Goal: Task Accomplishment & Management: Use online tool/utility

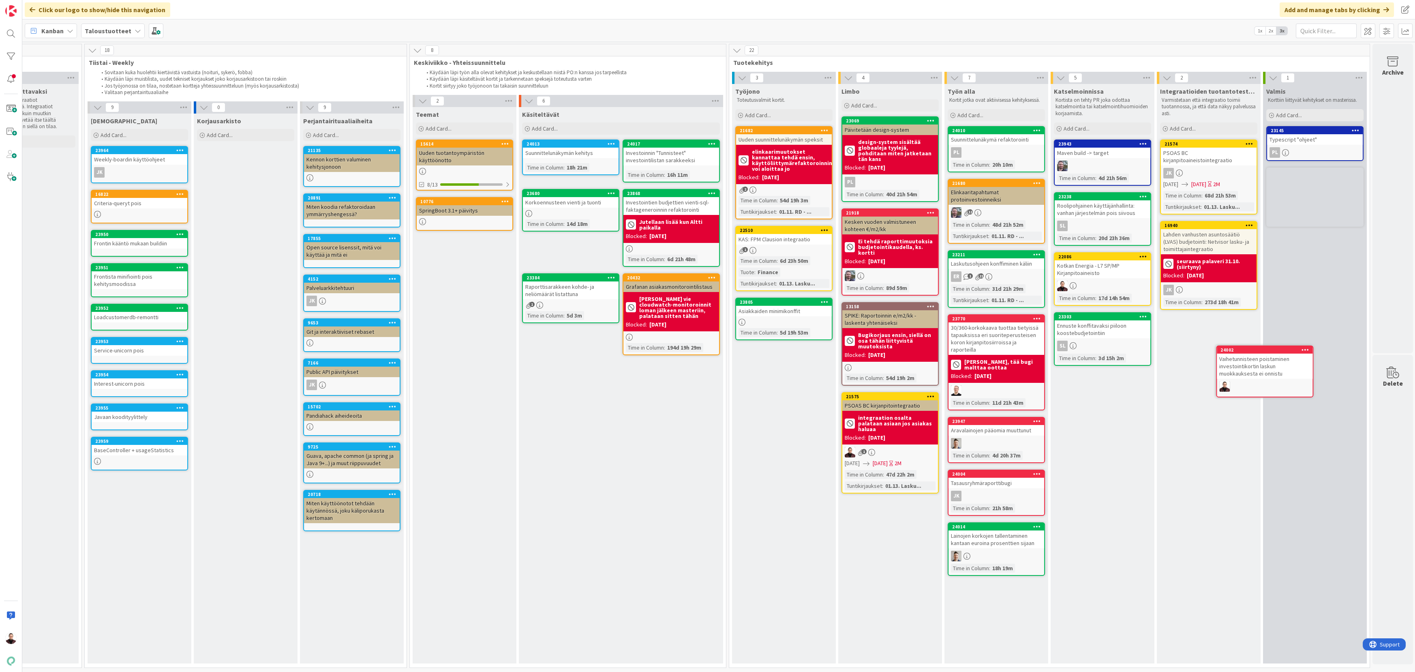
scroll to position [0, 384]
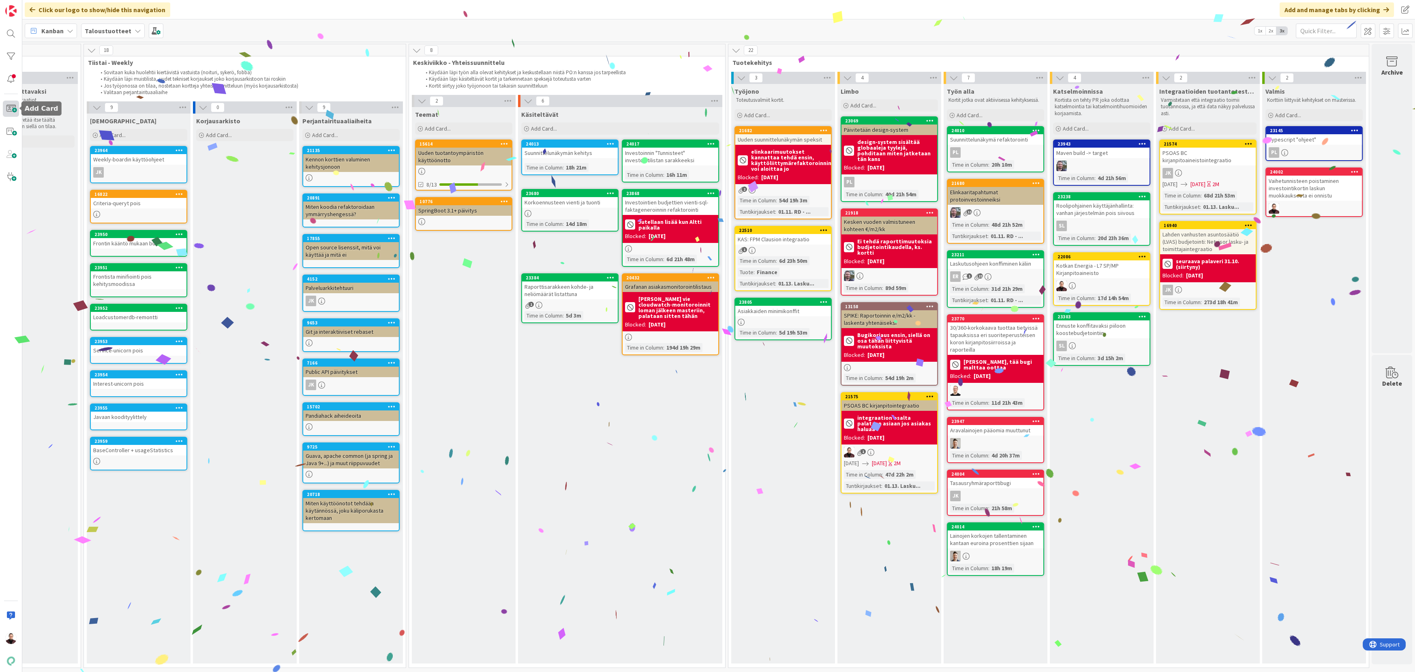
click at [11, 109] on span at bounding box center [11, 109] width 16 height 16
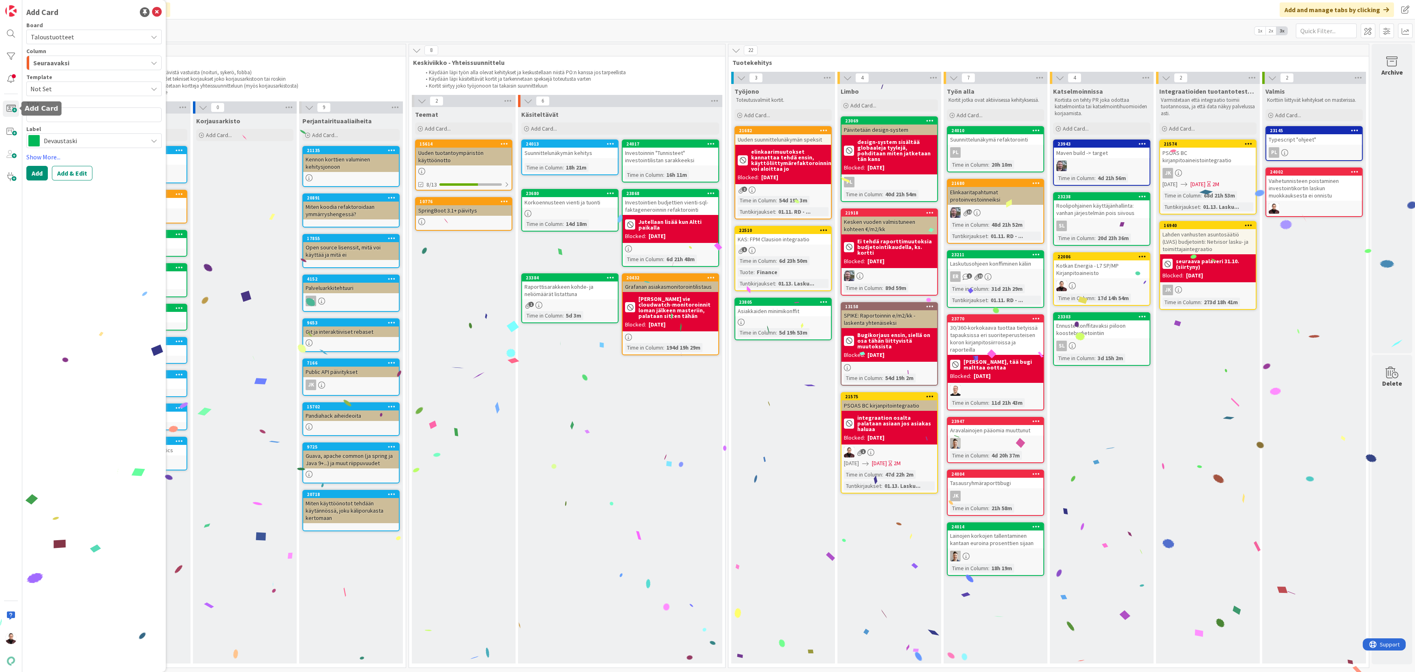
type textarea "x"
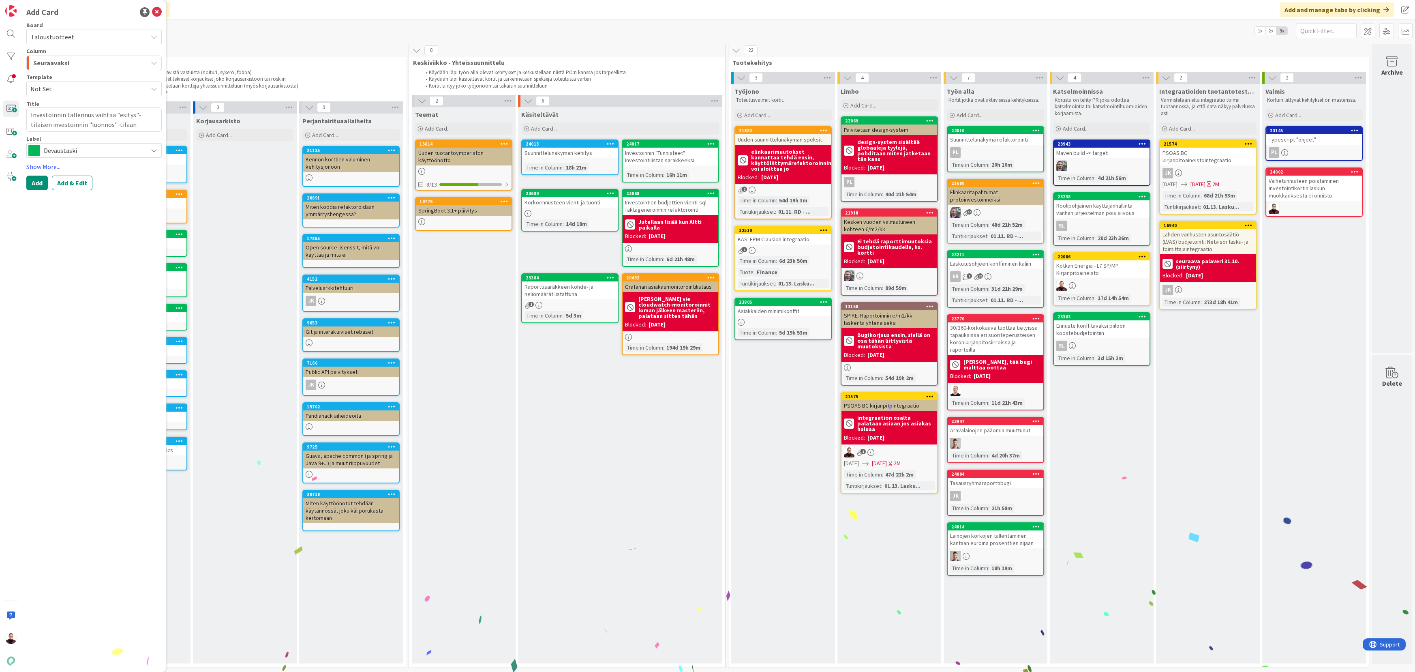
type textarea "Investoinnin tallennus vaihtaa "esitys"-tilaisen investoinnin "luonnos"-tilaan"
click at [110, 149] on span "Devaustaski" at bounding box center [94, 150] width 100 height 11
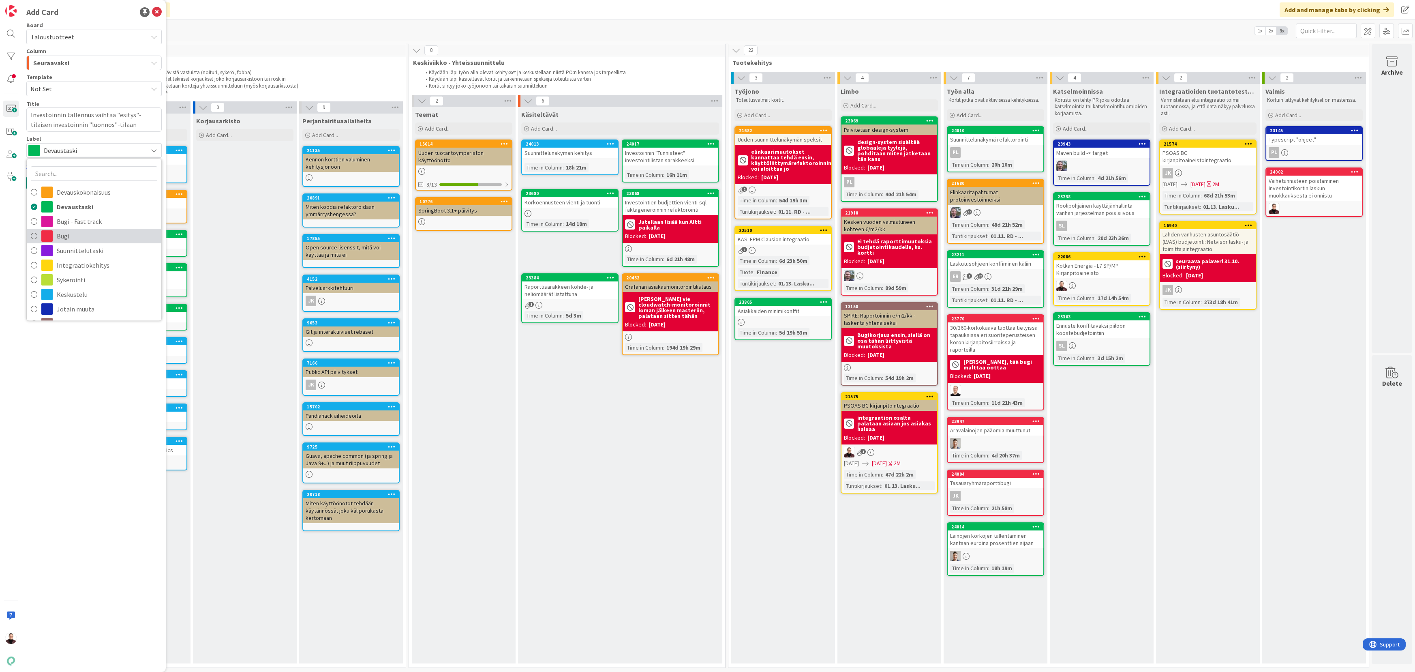
click at [107, 234] on span "Bugi" at bounding box center [107, 236] width 101 height 12
click at [105, 62] on div "Seuraavaksi" at bounding box center [89, 62] width 116 height 13
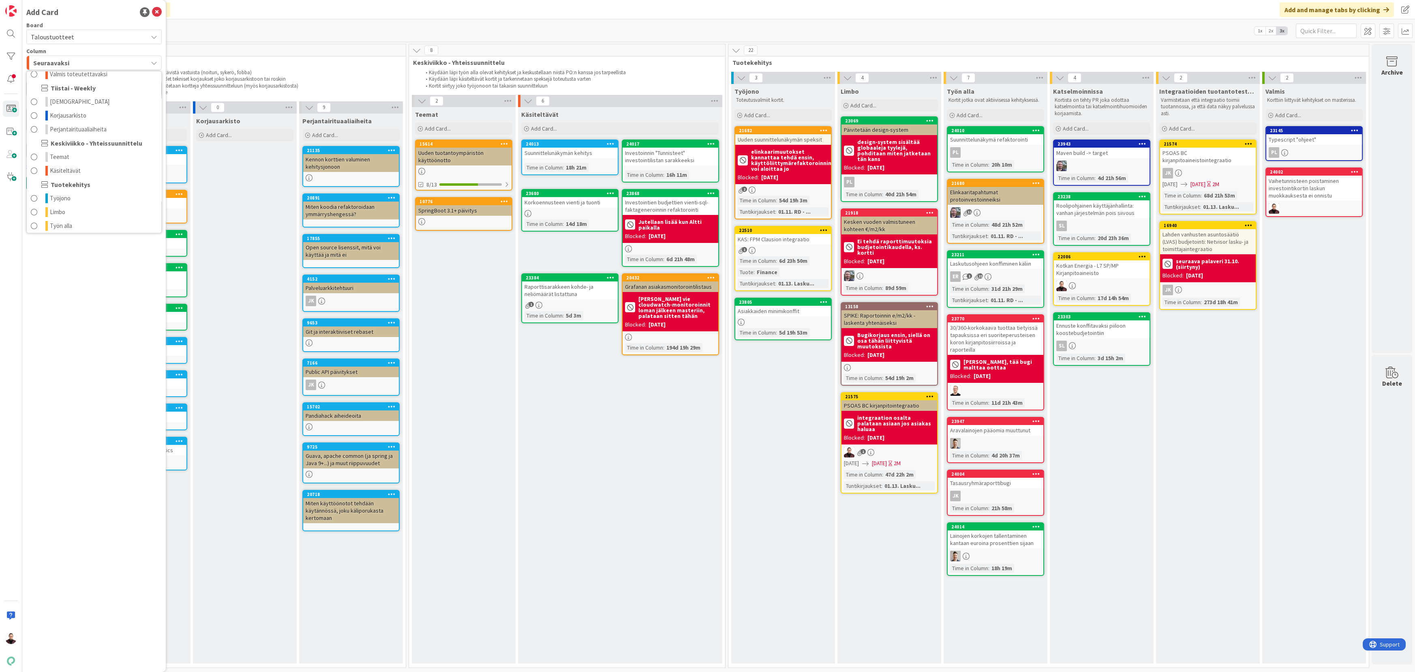
scroll to position [120, 0]
click at [108, 176] on link "Työn alla" at bounding box center [94, 182] width 135 height 14
type textarea "x"
click at [63, 180] on button "Add & Edit" at bounding box center [72, 182] width 41 height 15
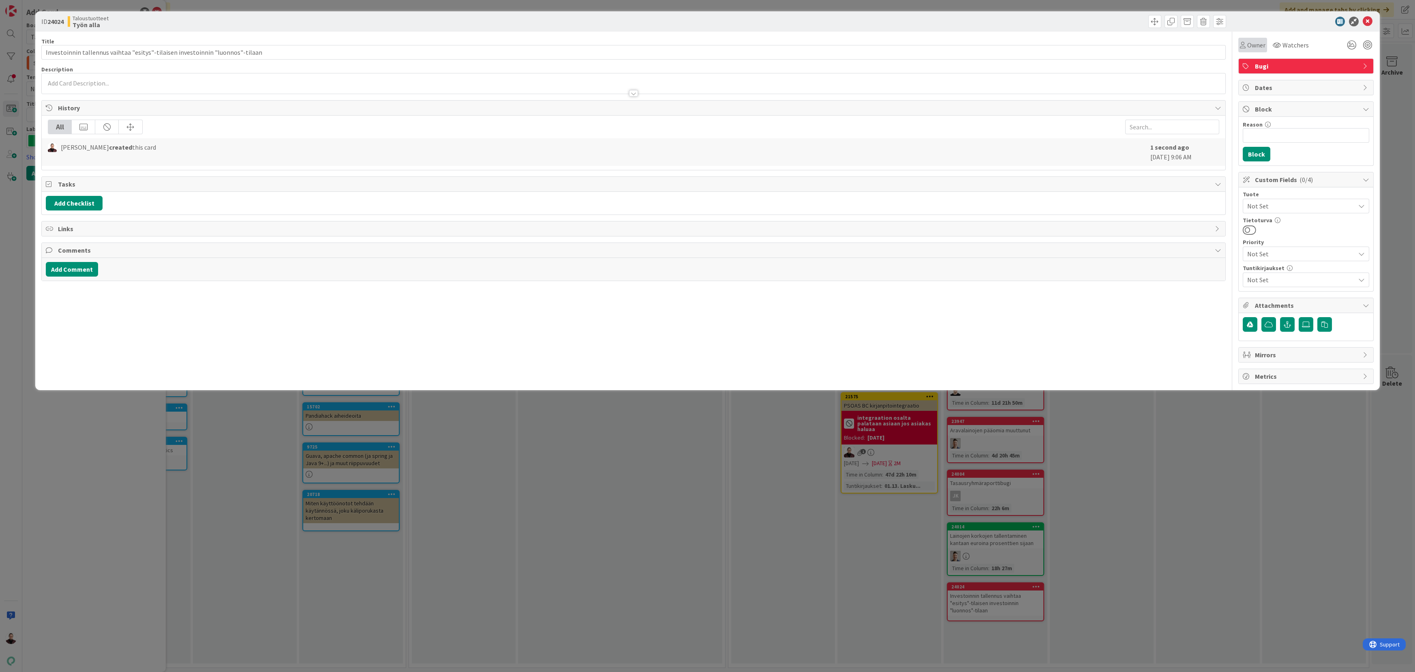
click at [701, 43] on span "Owner" at bounding box center [1256, 45] width 18 height 10
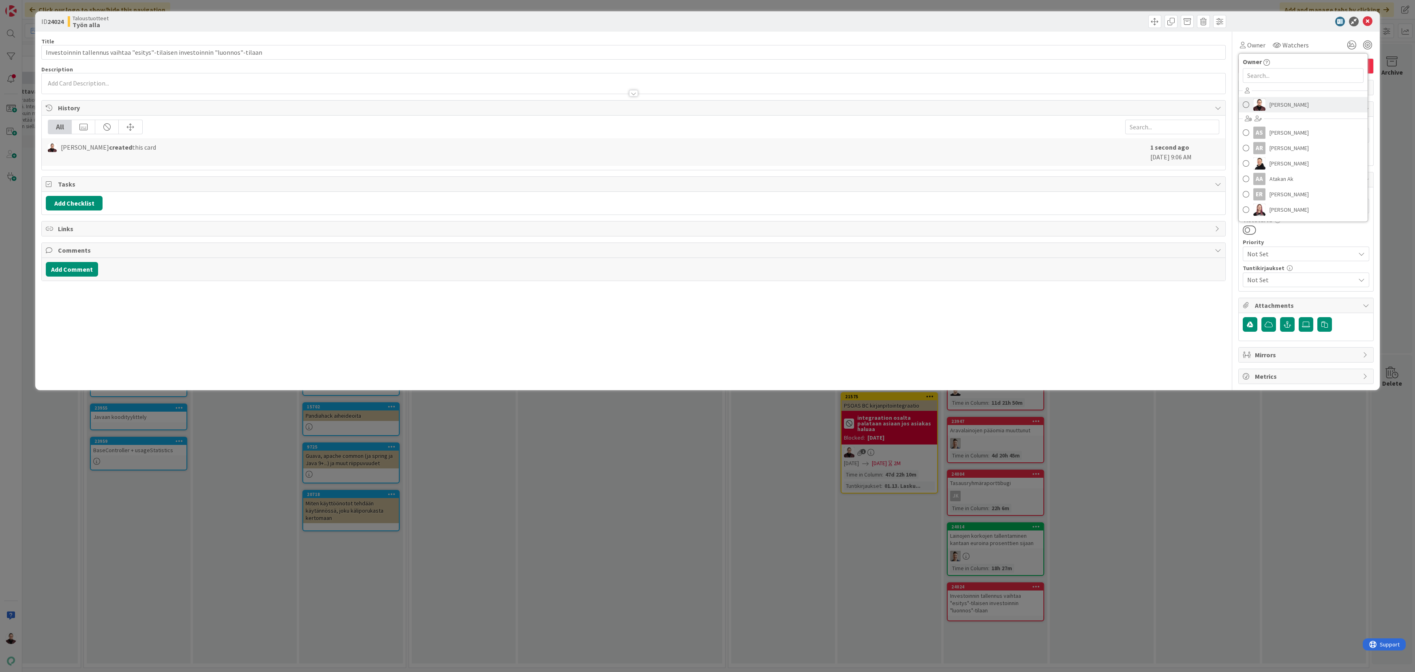
click at [701, 99] on span "Aleksi Aalto" at bounding box center [1288, 104] width 39 height 12
click at [701, 323] on div "Title 78 / 128 Investoinnin tallennus vaihtaa "esitys"-tilaisen investoinnin "l…" at bounding box center [633, 208] width 1184 height 352
click at [701, 344] on div "ID 24024 Taloustuotteet Työn alla Title 78 / 128 Investoinnin tallennus vaihtaa…" at bounding box center [707, 336] width 1415 height 672
